Goal: Browse casually

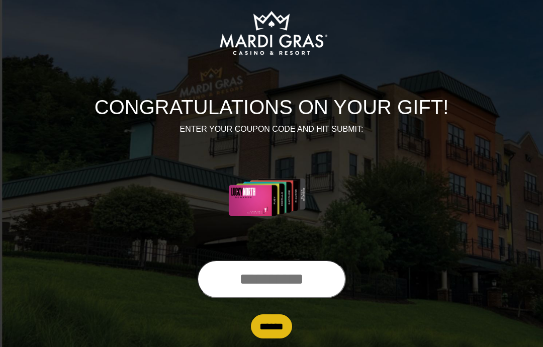
scroll to position [52, 0]
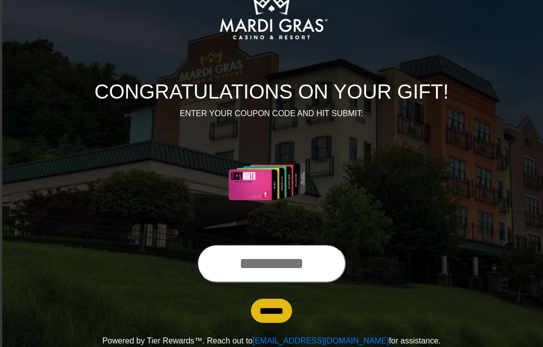
click at [265, 268] on input "text" at bounding box center [271, 263] width 149 height 38
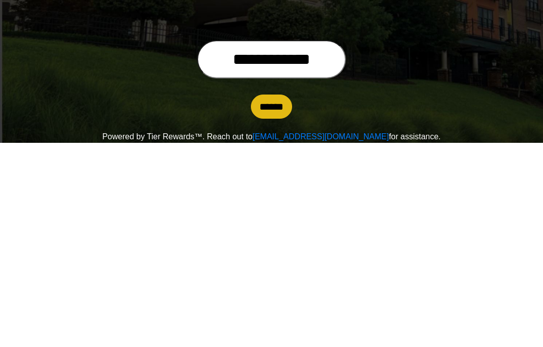
type input "**********"
click at [270, 298] on input "******" at bounding box center [271, 310] width 41 height 24
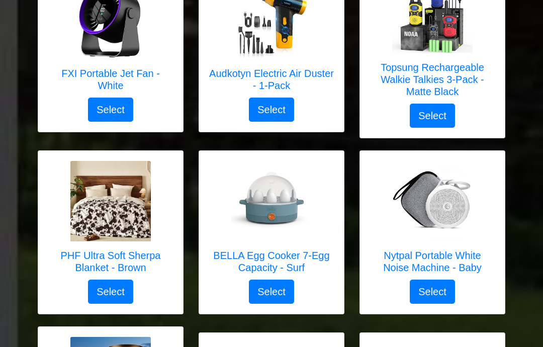
scroll to position [2036, 0]
click at [85, 218] on img at bounding box center [110, 201] width 80 height 80
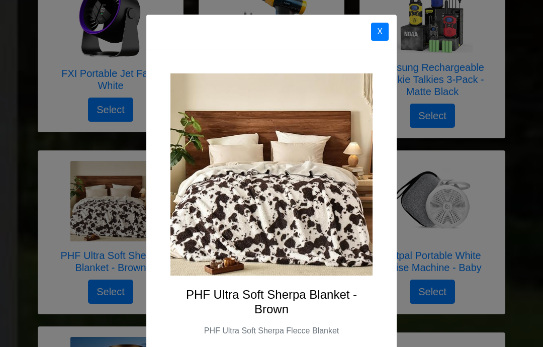
scroll to position [0, 0]
click at [380, 30] on button "X" at bounding box center [380, 32] width 18 height 18
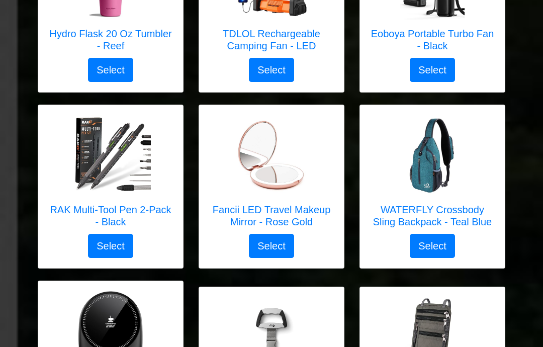
scroll to position [966, 0]
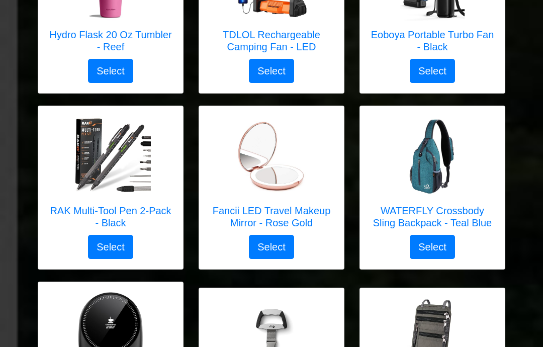
click at [67, 193] on div at bounding box center [110, 156] width 125 height 80
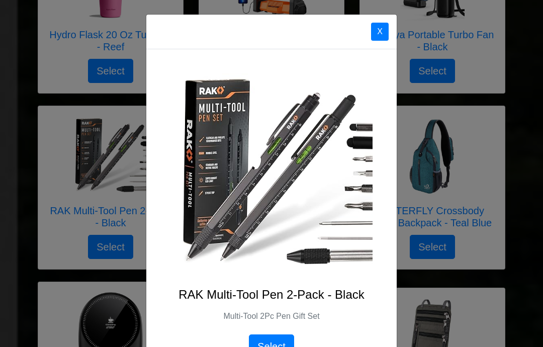
scroll to position [0, 0]
click at [377, 28] on button "X" at bounding box center [380, 32] width 18 height 18
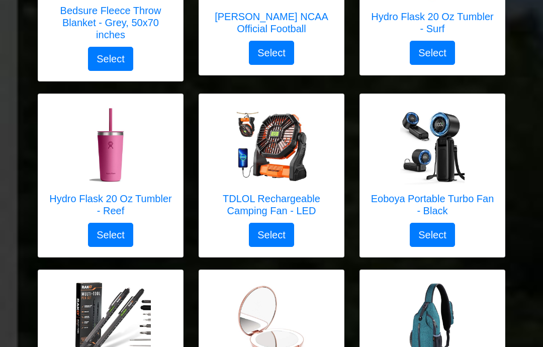
scroll to position [801, 0]
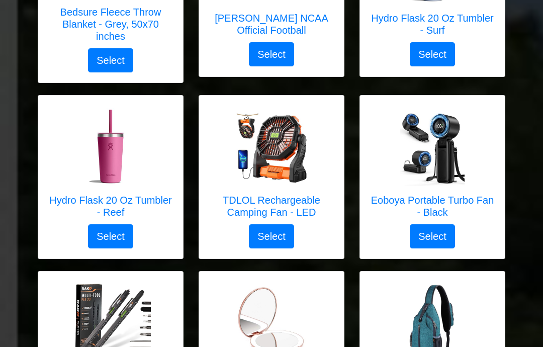
click at [438, 185] on img at bounding box center [432, 146] width 80 height 80
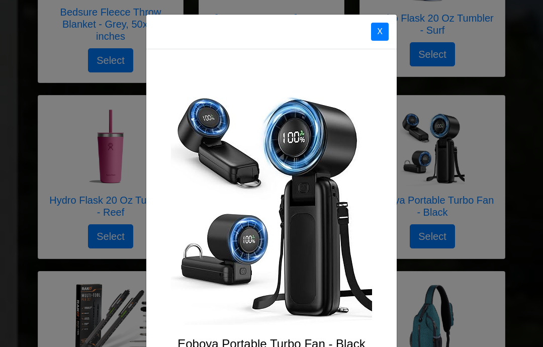
scroll to position [0, 0]
click at [386, 27] on button "X" at bounding box center [380, 32] width 18 height 18
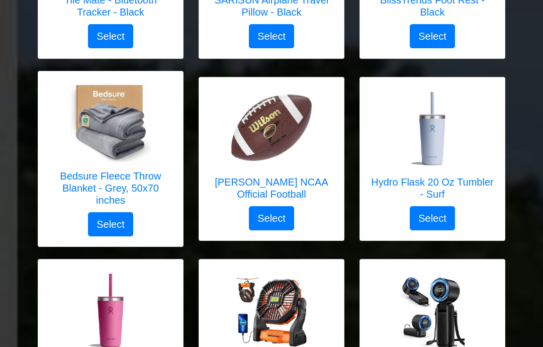
scroll to position [635, 0]
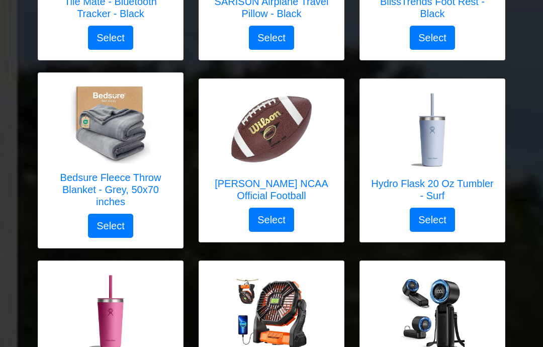
click at [66, 184] on h5 "Bedsure Fleece Throw Blanket - Grey, 50x70 inches" at bounding box center [110, 190] width 125 height 36
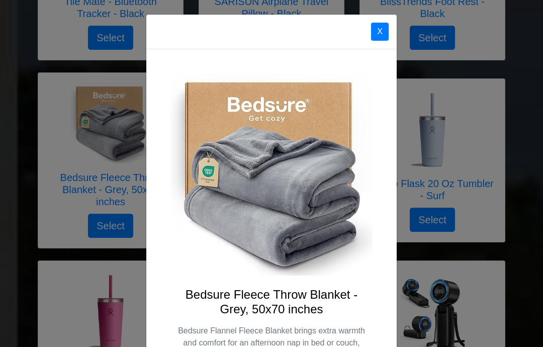
scroll to position [0, 0]
click at [378, 26] on button "X" at bounding box center [380, 32] width 18 height 18
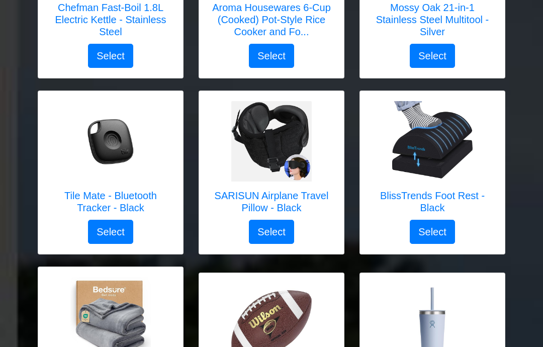
scroll to position [442, 0]
click at [435, 163] on img at bounding box center [432, 141] width 80 height 80
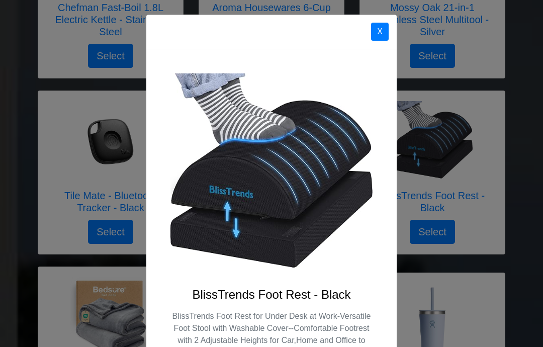
scroll to position [0, 0]
click at [380, 27] on button "X" at bounding box center [380, 32] width 18 height 18
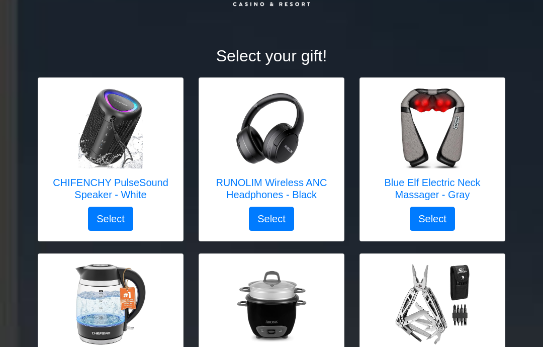
scroll to position [91, 0]
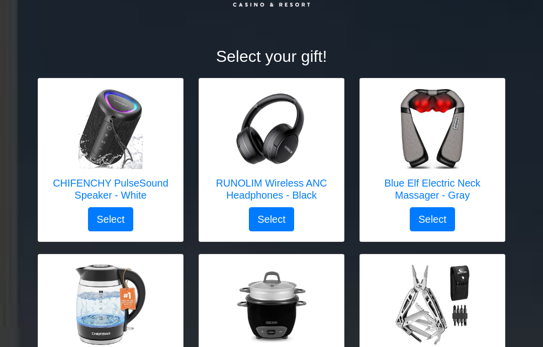
click at [412, 186] on h5 "Blue Elf Electric Neck Massager - Gray" at bounding box center [432, 189] width 125 height 24
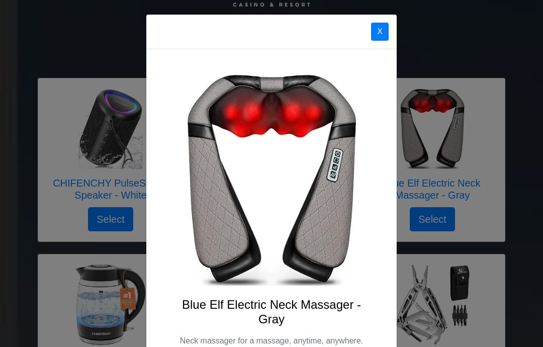
scroll to position [0, 0]
click at [379, 27] on button "X" at bounding box center [380, 32] width 18 height 18
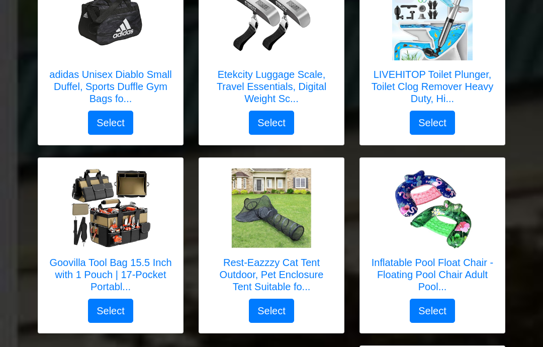
scroll to position [1665, 0]
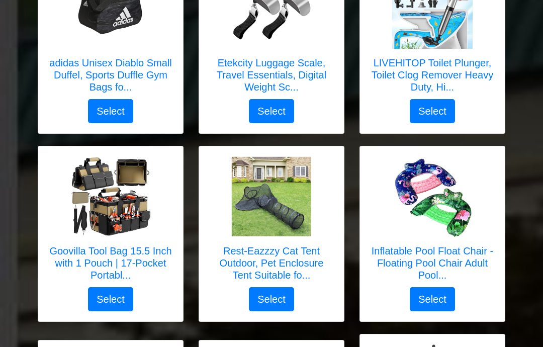
click at [51, 253] on h5 "Goovilla Tool Bag 15.5 Inch with 1 Pouch | 17-Pocket Portabl..." at bounding box center [110, 263] width 125 height 36
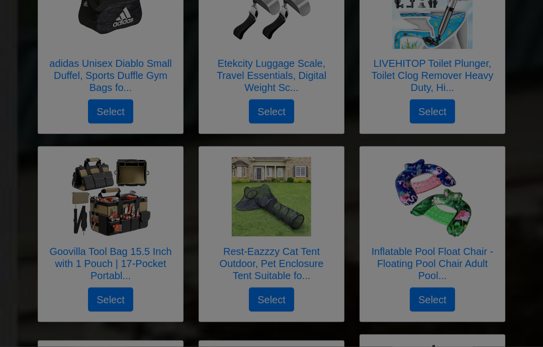
scroll to position [1666, 0]
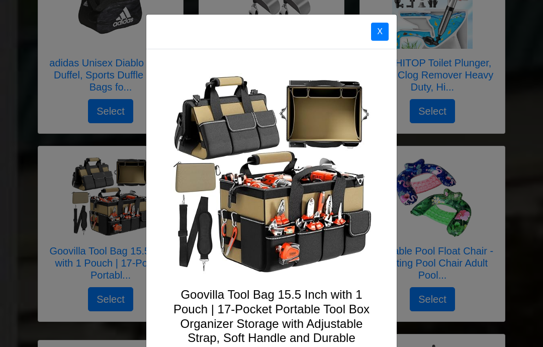
click at [381, 26] on button "X" at bounding box center [380, 32] width 18 height 18
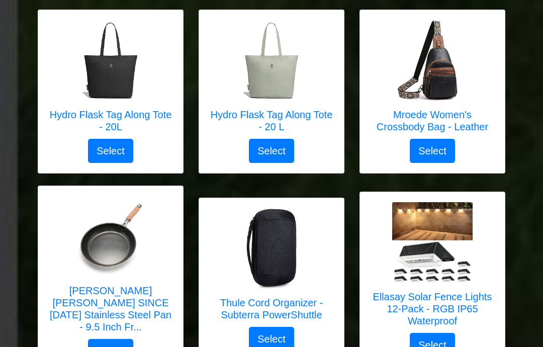
scroll to position [2728, 0]
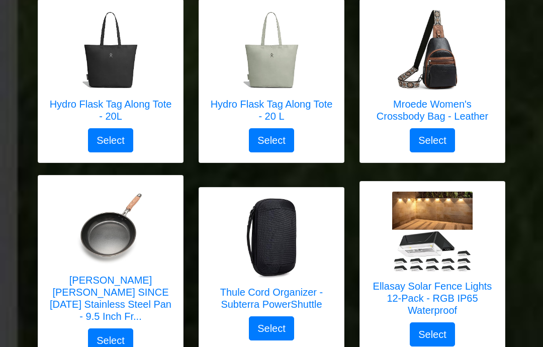
click at [295, 292] on h5 "Thule Cord Organizer - Subterra PowerShuttle" at bounding box center [271, 298] width 125 height 24
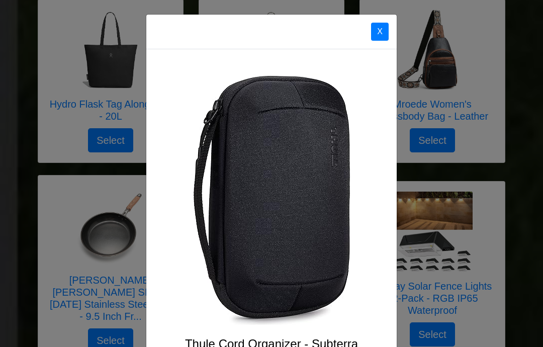
scroll to position [0, 0]
click at [373, 30] on button "X" at bounding box center [380, 32] width 18 height 18
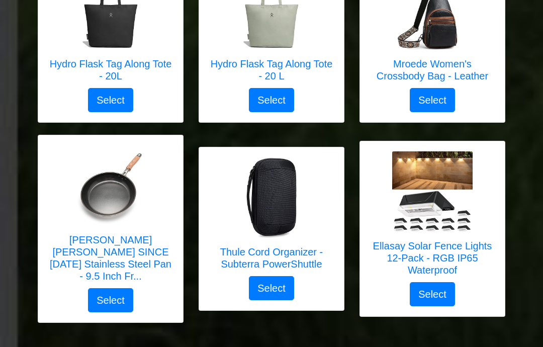
scroll to position [2768, 0]
click at [474, 240] on h5 "Ellasay Solar Fence Lights 12-Pack - RGB IP65 Waterproof" at bounding box center [432, 258] width 125 height 36
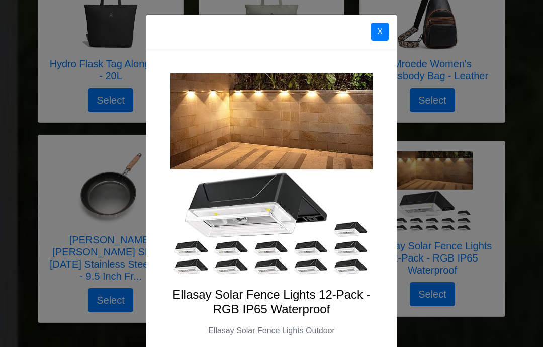
click at [377, 37] on button "X" at bounding box center [380, 32] width 18 height 18
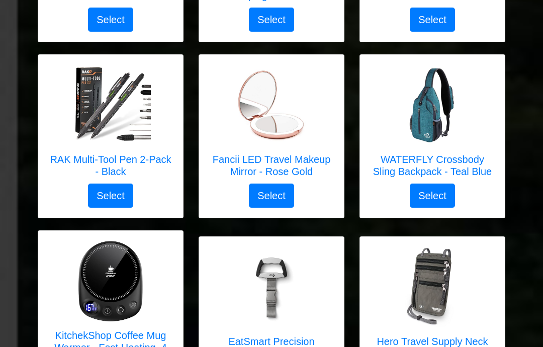
scroll to position [1041, 0]
